Goal: Task Accomplishment & Management: Manage account settings

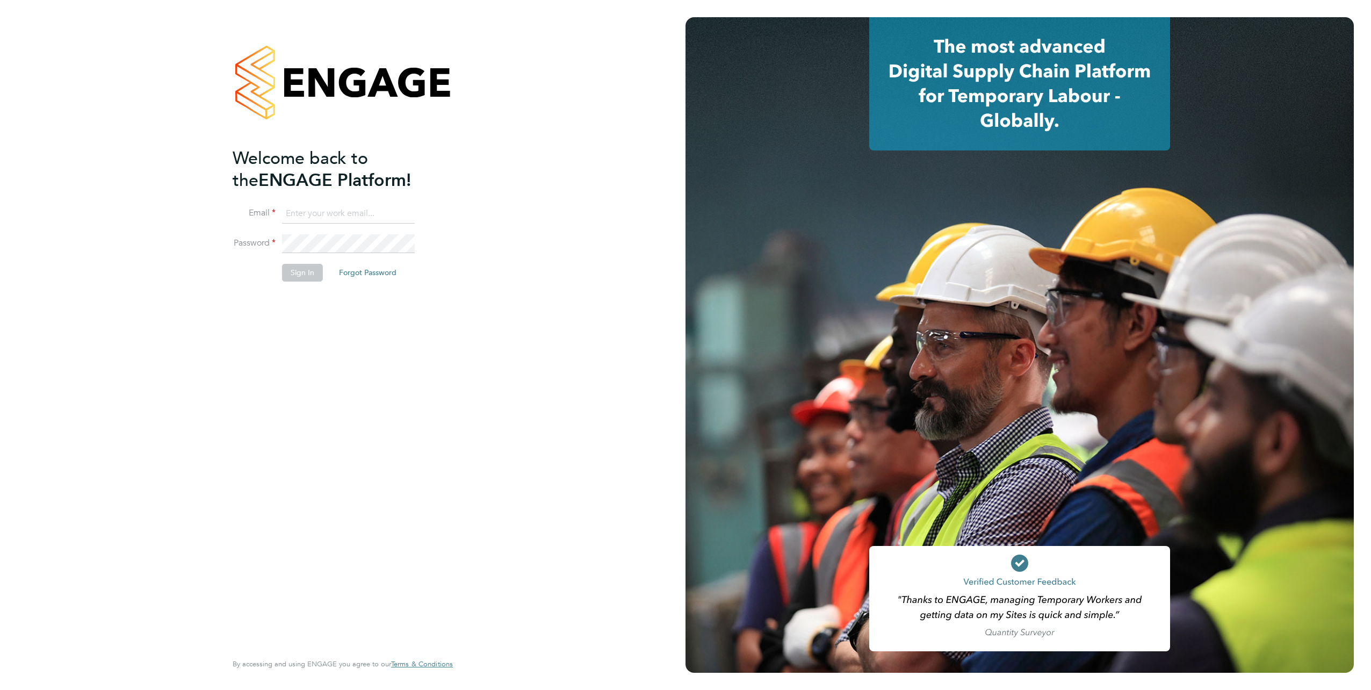
type input "komal.ramasawmy2@justice.gov.uk"
click at [300, 272] on button "Sign In" at bounding box center [302, 272] width 41 height 17
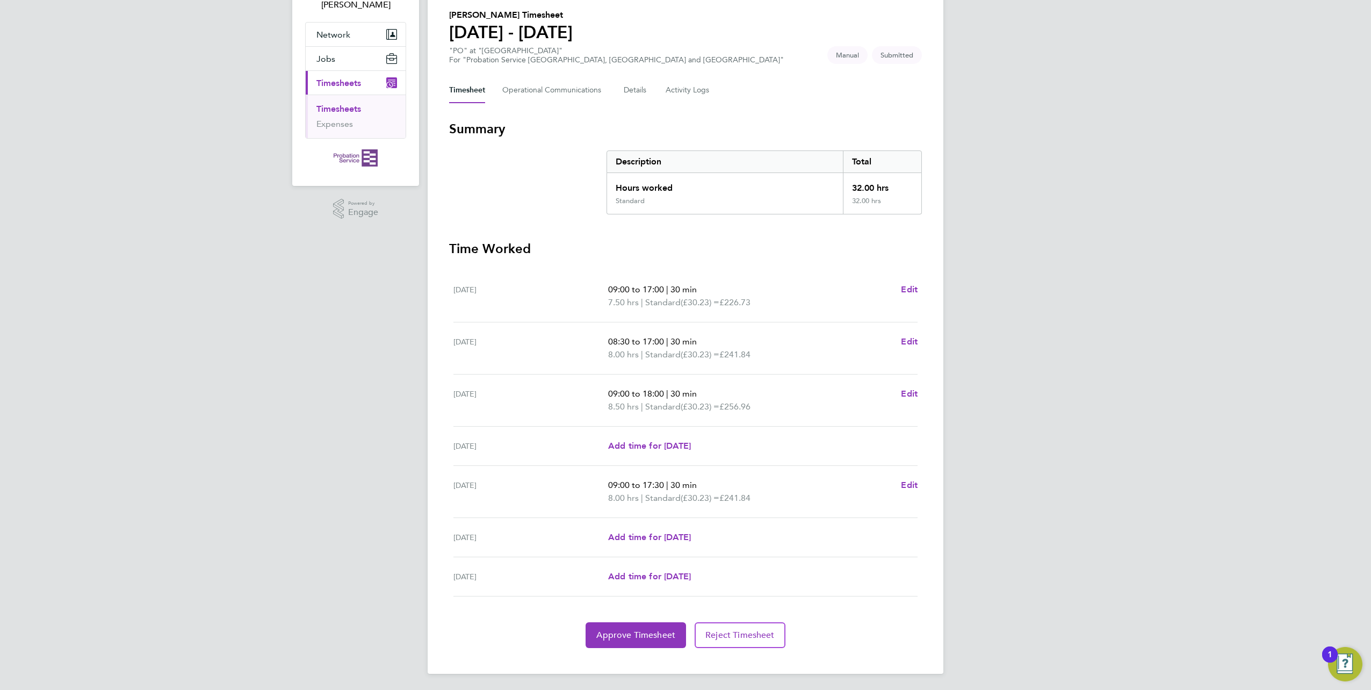
scroll to position [82, 0]
click at [622, 628] on span "Approve Timesheet" at bounding box center [635, 633] width 79 height 11
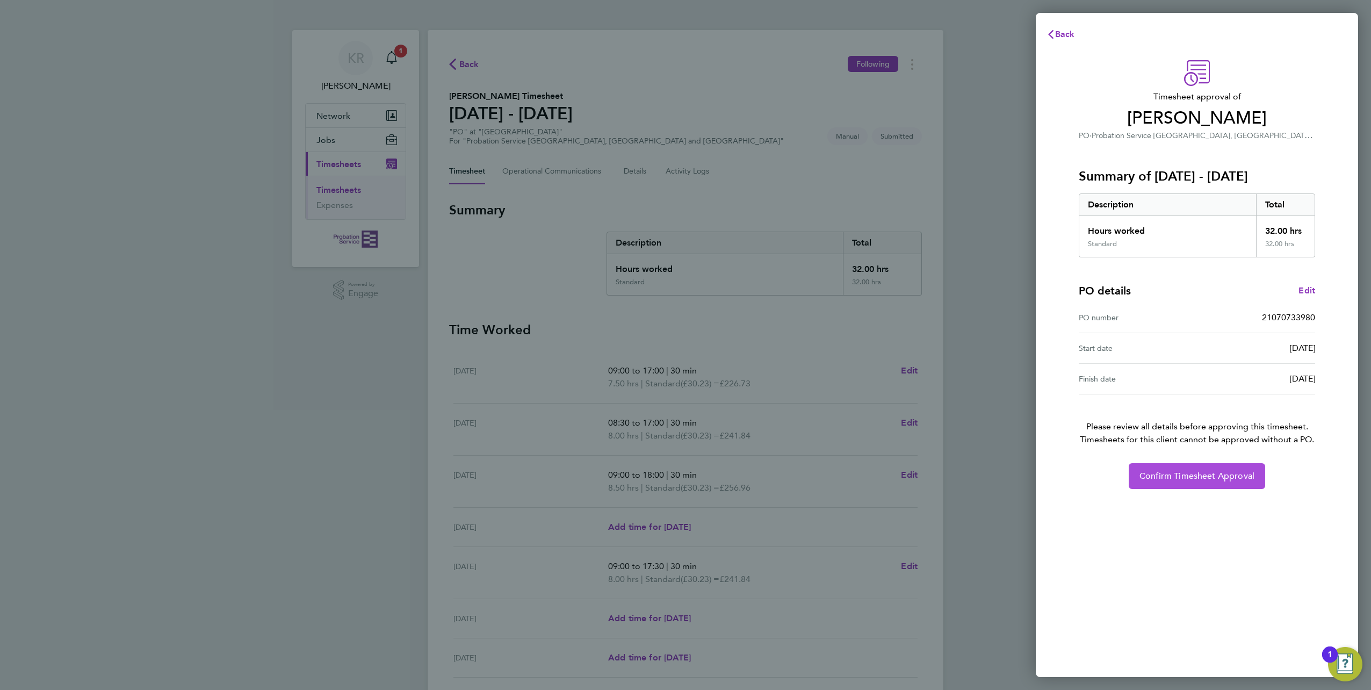
click at [1184, 482] on button "Confirm Timesheet Approval" at bounding box center [1197, 476] width 136 height 26
